Goal: Transaction & Acquisition: Purchase product/service

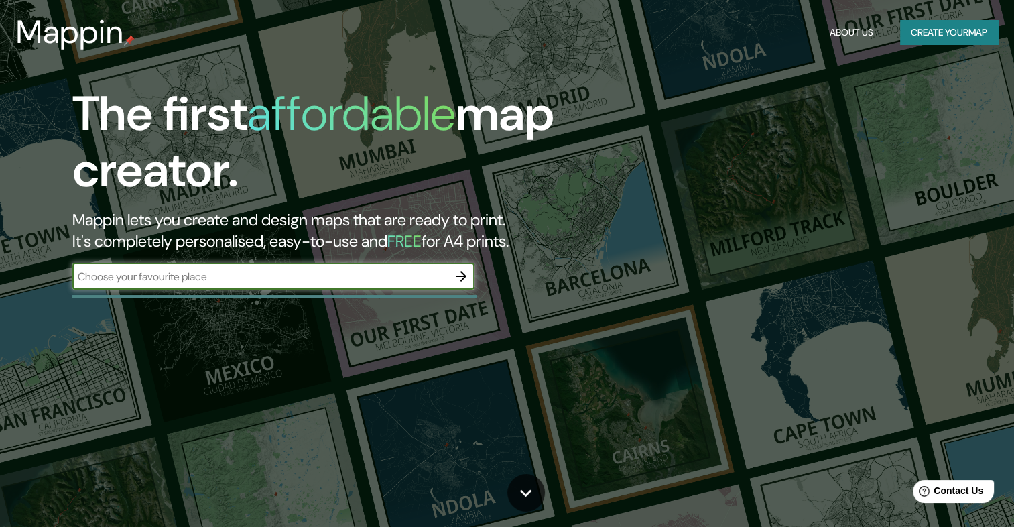
click at [267, 279] on input "text" at bounding box center [259, 276] width 375 height 15
type input "san sebastian"
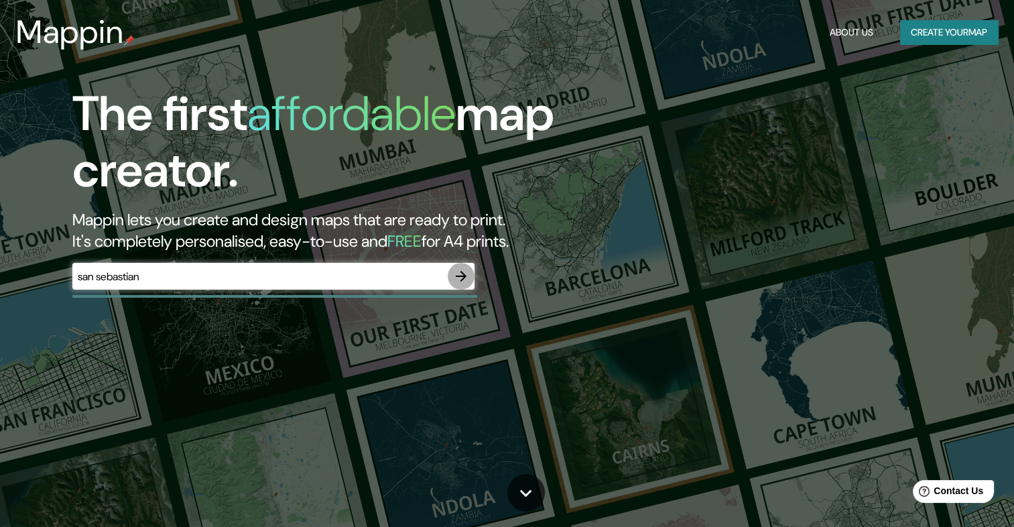
click at [456, 275] on icon "button" at bounding box center [461, 276] width 16 height 16
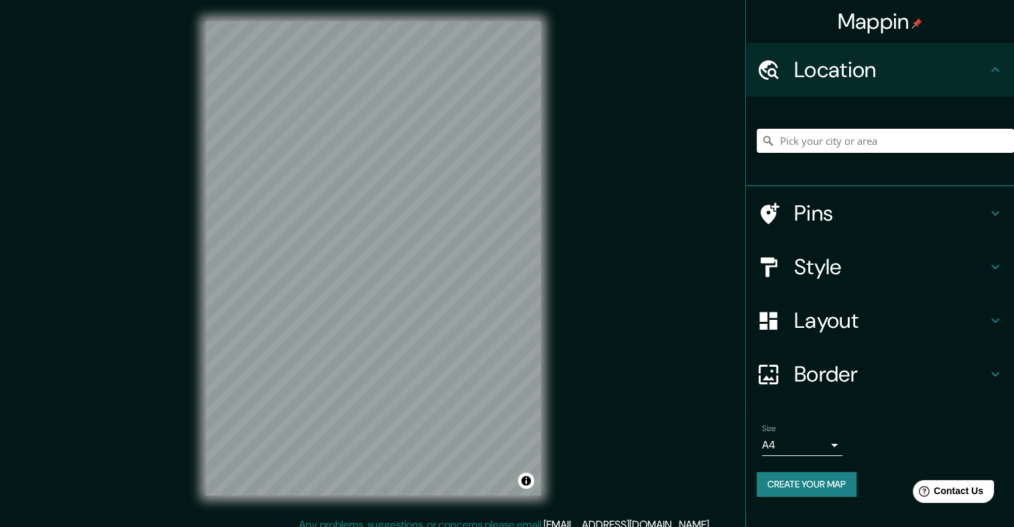
click at [900, 136] on input "Pick your city or area" at bounding box center [884, 141] width 257 height 24
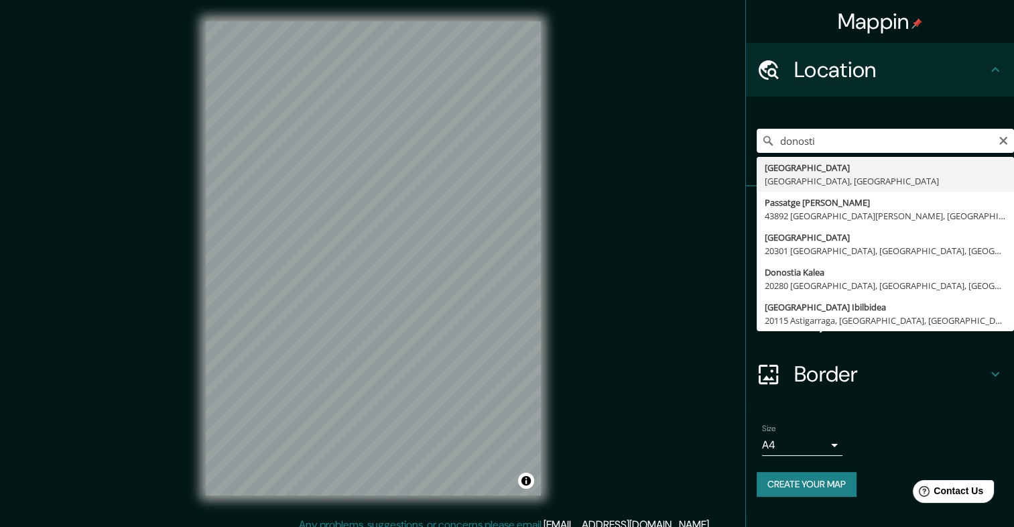
type input "[GEOGRAPHIC_DATA], [GEOGRAPHIC_DATA], [GEOGRAPHIC_DATA]"
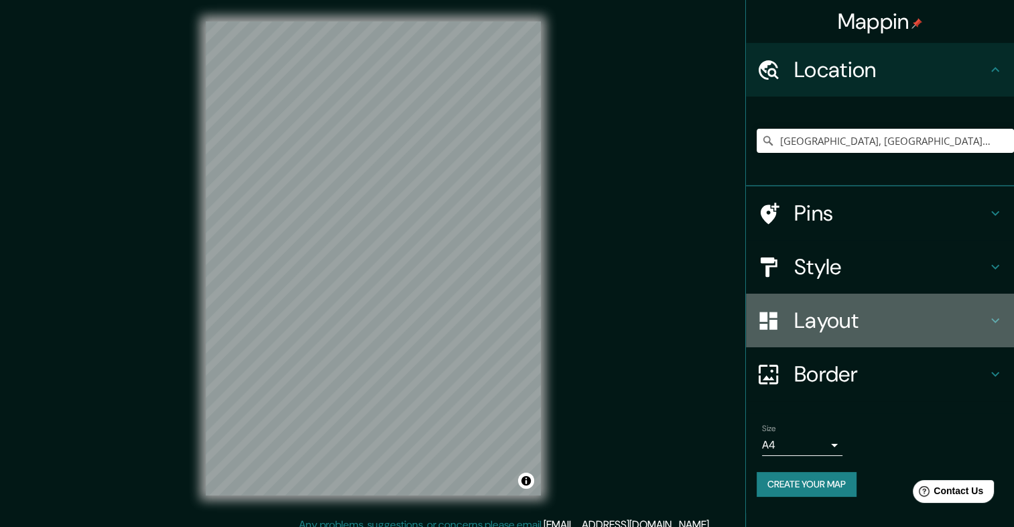
click at [993, 315] on icon at bounding box center [995, 320] width 16 height 16
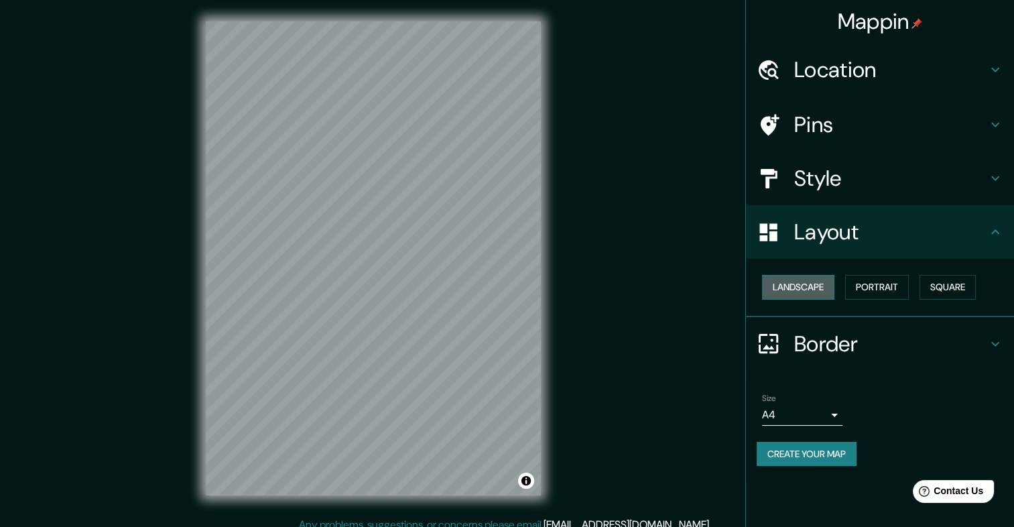
click at [780, 291] on button "Landscape" at bounding box center [798, 287] width 72 height 25
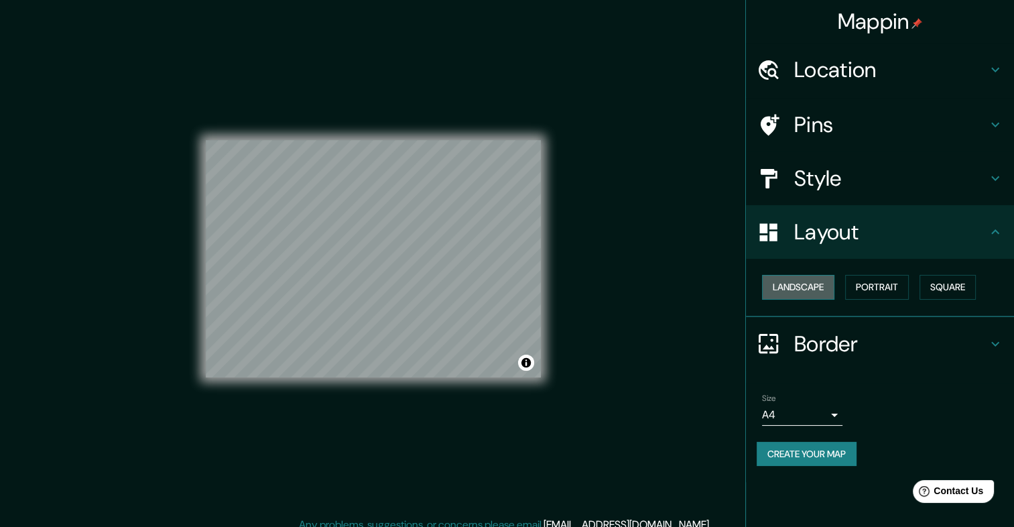
click at [780, 291] on button "Landscape" at bounding box center [798, 287] width 72 height 25
click at [859, 291] on button "Portrait" at bounding box center [877, 287] width 64 height 25
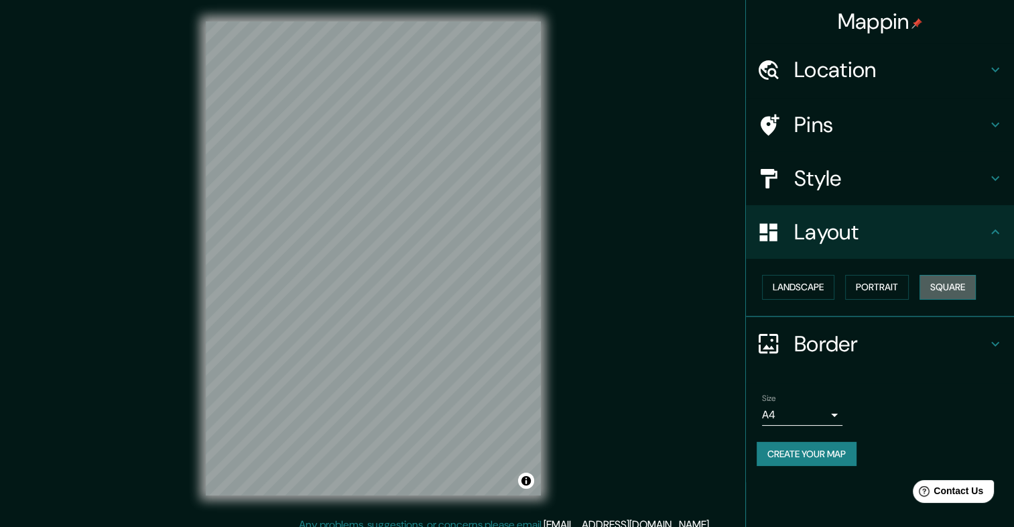
click at [949, 285] on button "Square" at bounding box center [947, 287] width 56 height 25
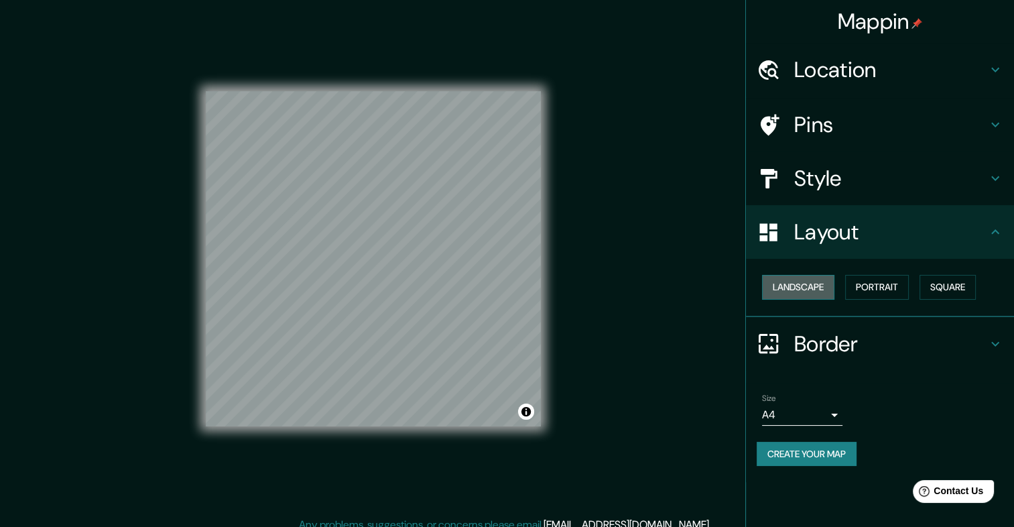
click at [826, 285] on button "Landscape" at bounding box center [798, 287] width 72 height 25
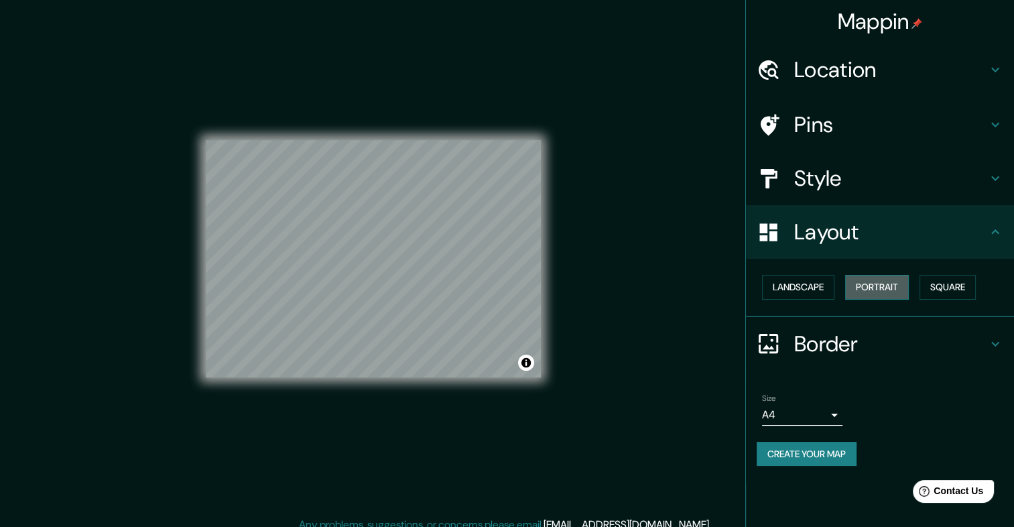
click at [878, 280] on button "Portrait" at bounding box center [877, 287] width 64 height 25
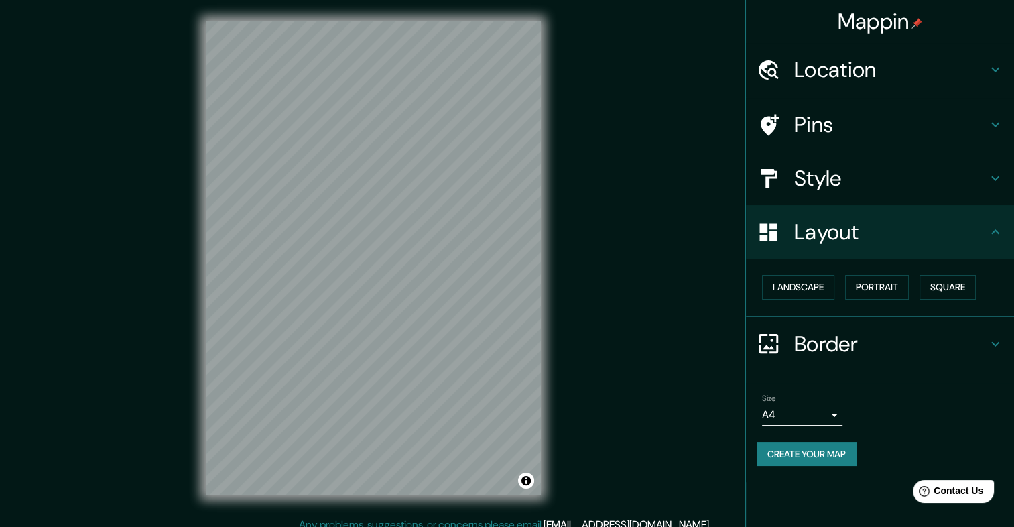
click at [830, 412] on body "Mappin Location [GEOGRAPHIC_DATA], [GEOGRAPHIC_DATA], [GEOGRAPHIC_DATA] Pins St…" at bounding box center [507, 263] width 1014 height 527
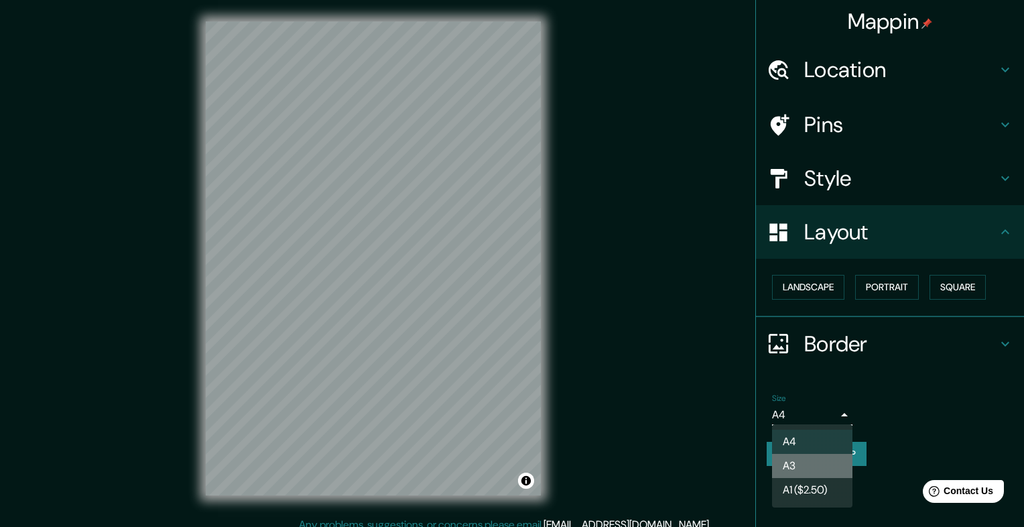
click at [793, 468] on li "A3" at bounding box center [812, 466] width 80 height 24
type input "a4"
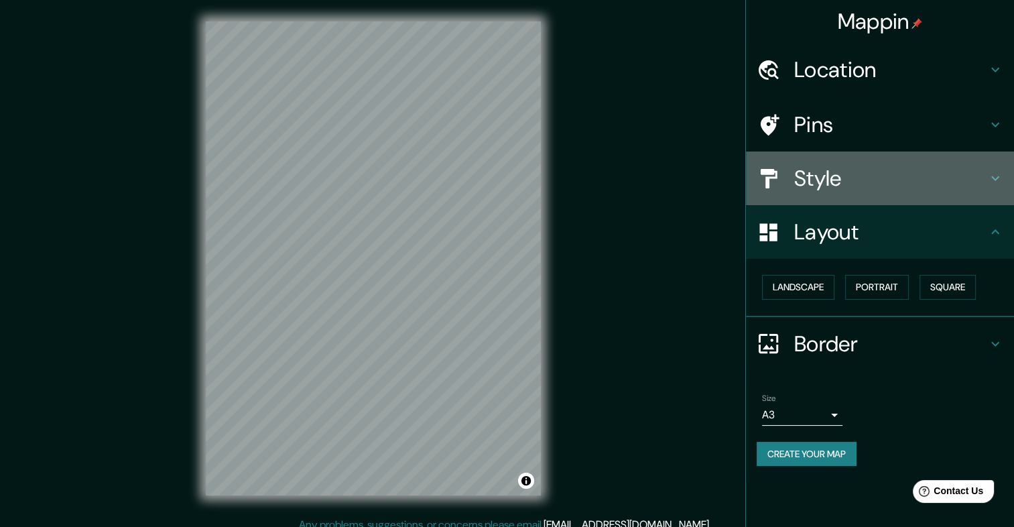
click at [841, 168] on h4 "Style" at bounding box center [890, 178] width 193 height 27
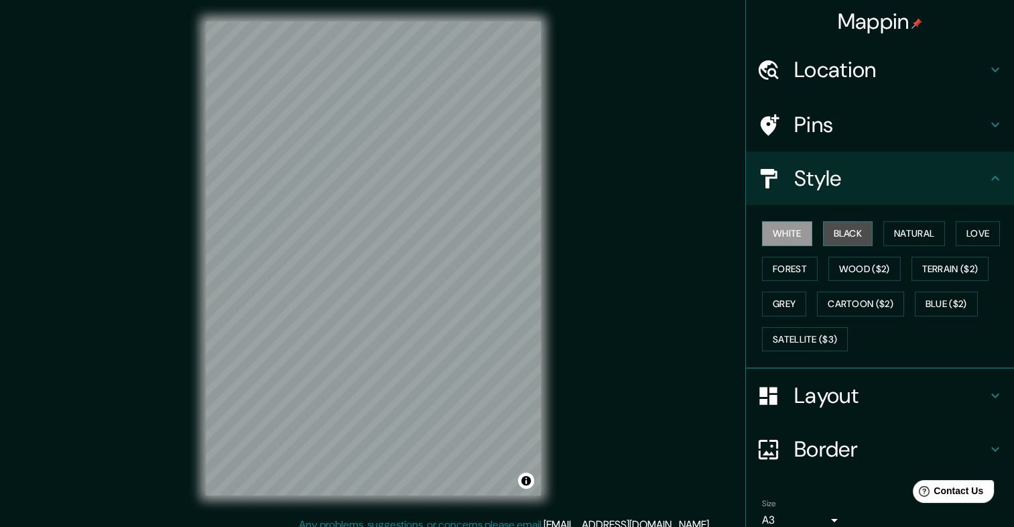
click at [847, 235] on button "Black" at bounding box center [848, 233] width 50 height 25
click at [898, 234] on button "Natural" at bounding box center [914, 233] width 62 height 25
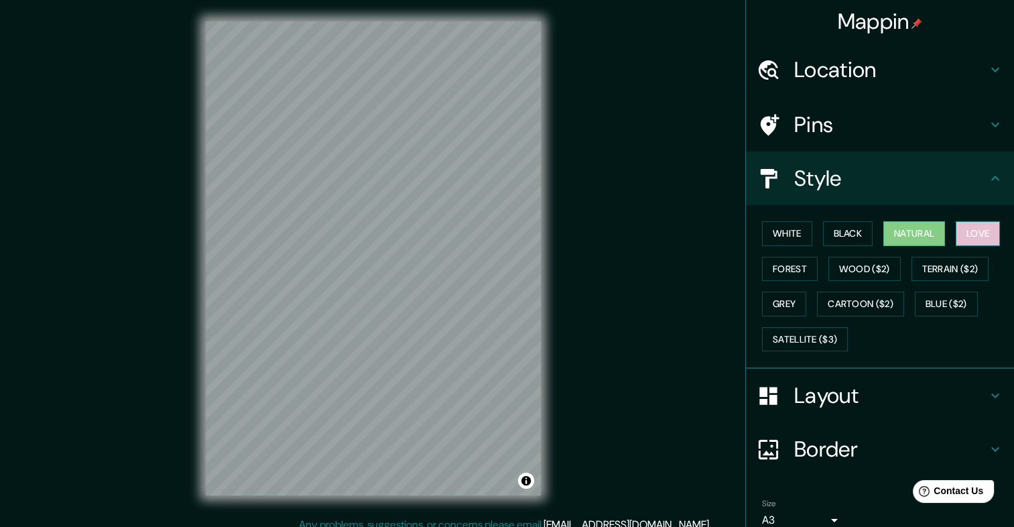
click at [962, 234] on button "Love" at bounding box center [977, 233] width 44 height 25
click at [796, 272] on button "Forest" at bounding box center [790, 269] width 56 height 25
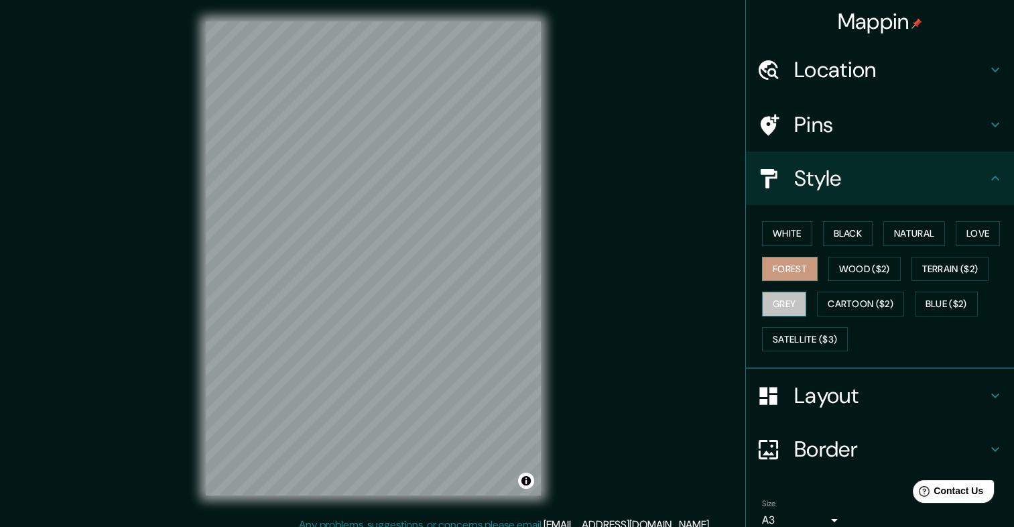
click at [781, 302] on button "Grey" at bounding box center [784, 303] width 44 height 25
click at [793, 241] on button "White" at bounding box center [787, 233] width 50 height 25
click at [787, 263] on button "Forest" at bounding box center [790, 269] width 56 height 25
click at [977, 237] on button "Love" at bounding box center [977, 233] width 44 height 25
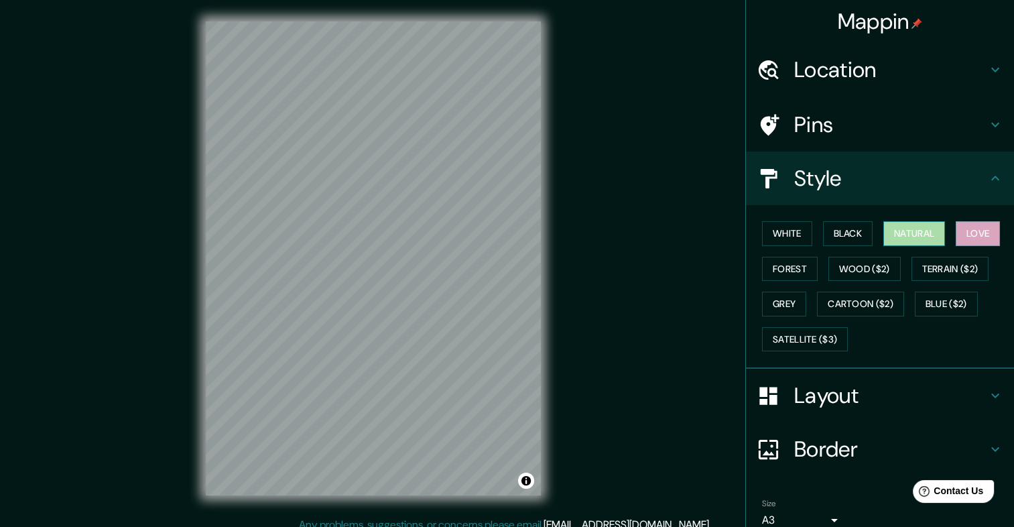
click at [930, 237] on button "Natural" at bounding box center [914, 233] width 62 height 25
click at [840, 128] on h4 "Pins" at bounding box center [890, 124] width 193 height 27
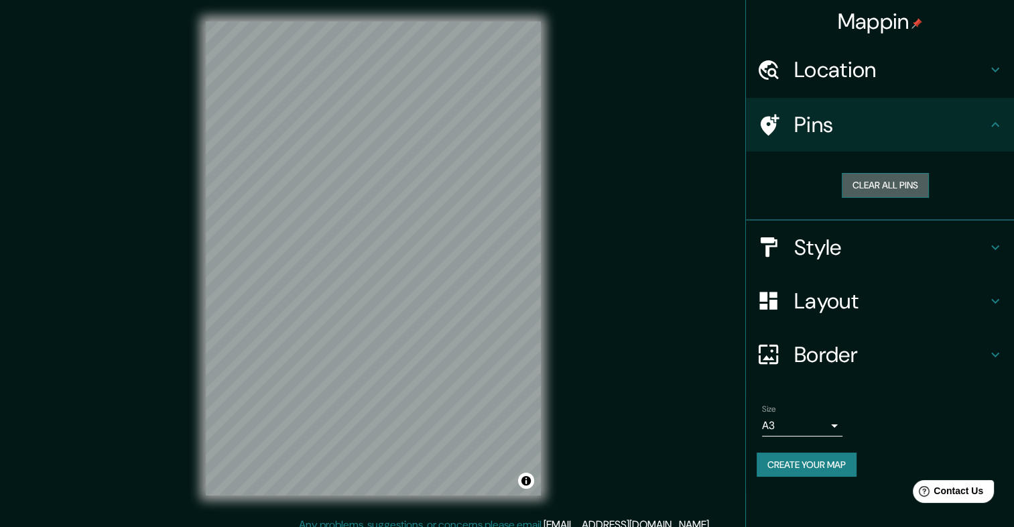
click at [879, 185] on button "Clear all pins" at bounding box center [885, 185] width 87 height 25
click at [898, 181] on button "Clear all pins" at bounding box center [885, 185] width 87 height 25
click at [894, 118] on h4 "Pins" at bounding box center [890, 124] width 193 height 27
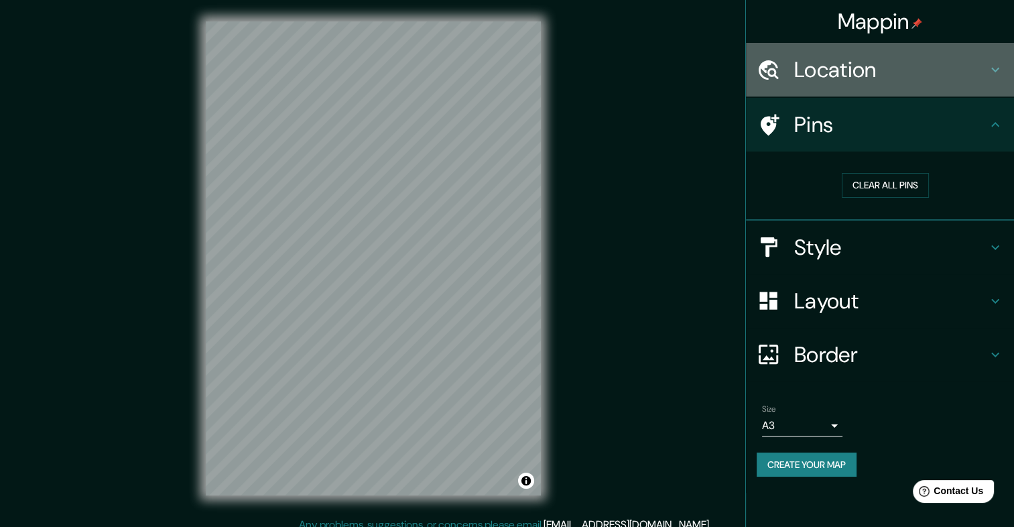
click at [992, 68] on icon at bounding box center [995, 70] width 8 height 5
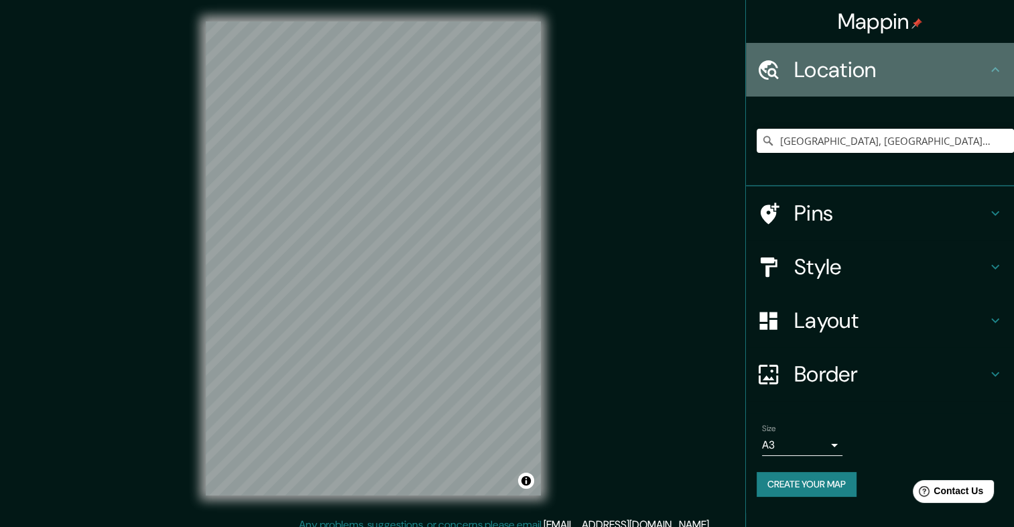
click at [992, 68] on icon at bounding box center [995, 70] width 16 height 16
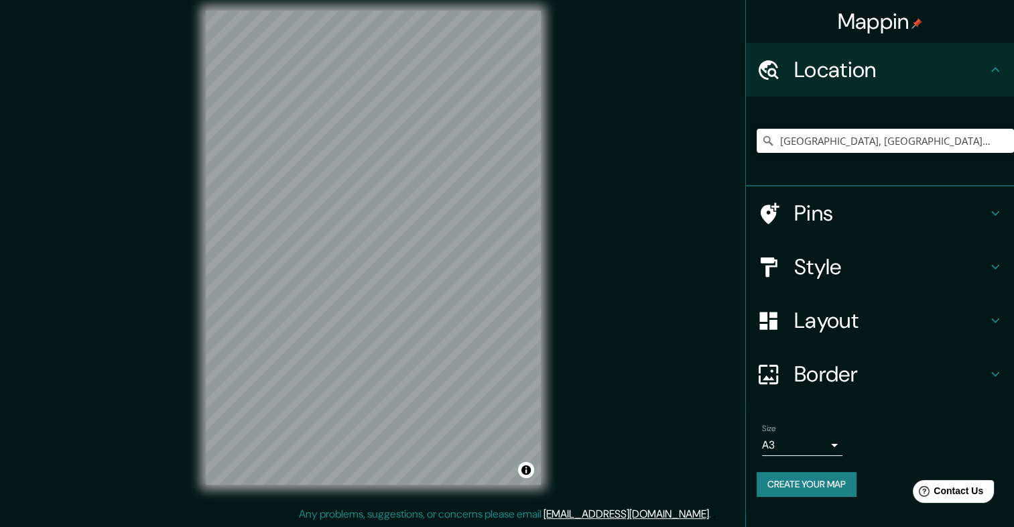
scroll to position [11, 0]
